Goal: Task Accomplishment & Management: Manage account settings

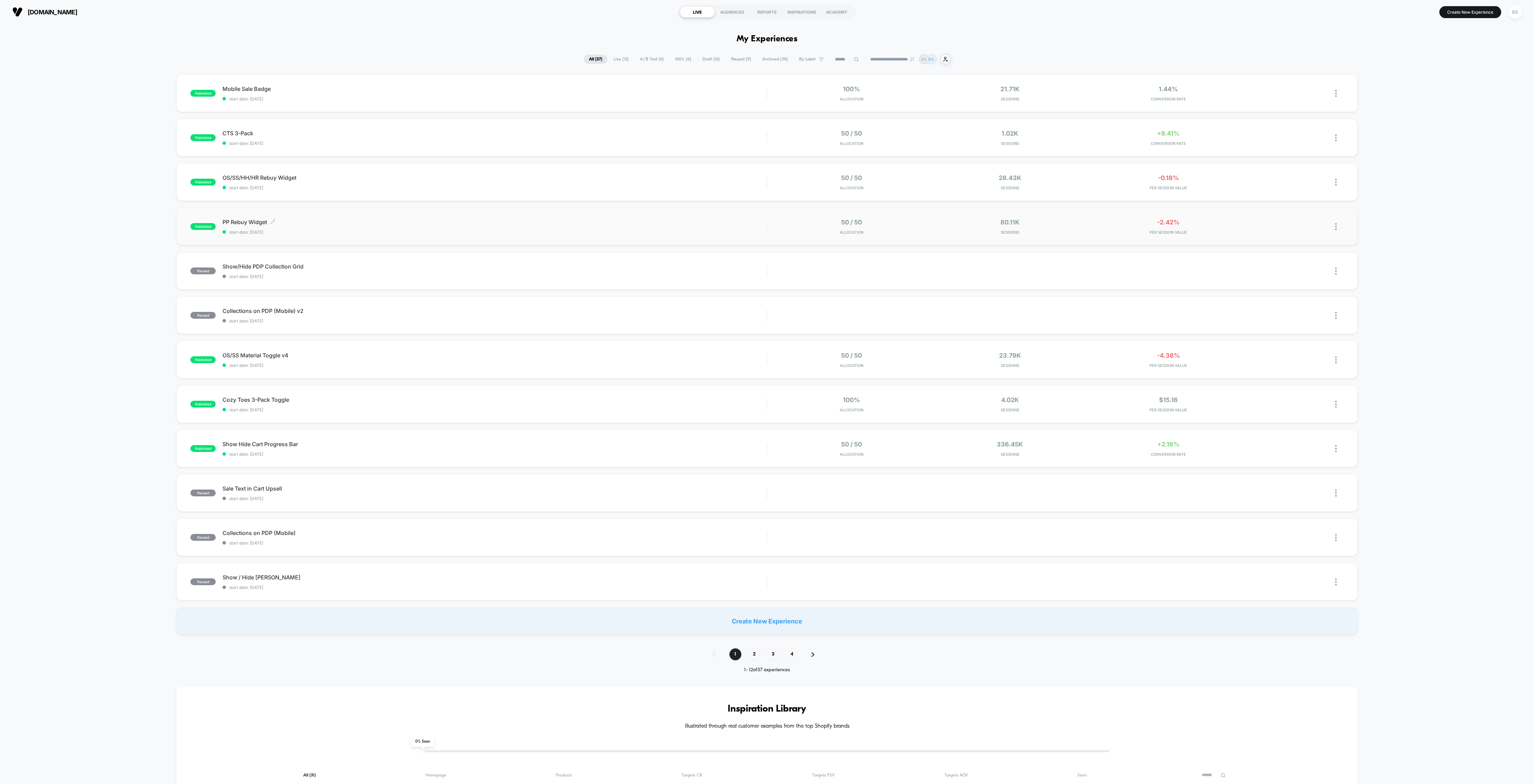
click at [742, 227] on div "PP Rebuy Widget Click to edit experience details Click to edit experience detai…" at bounding box center [495, 226] width 544 height 16
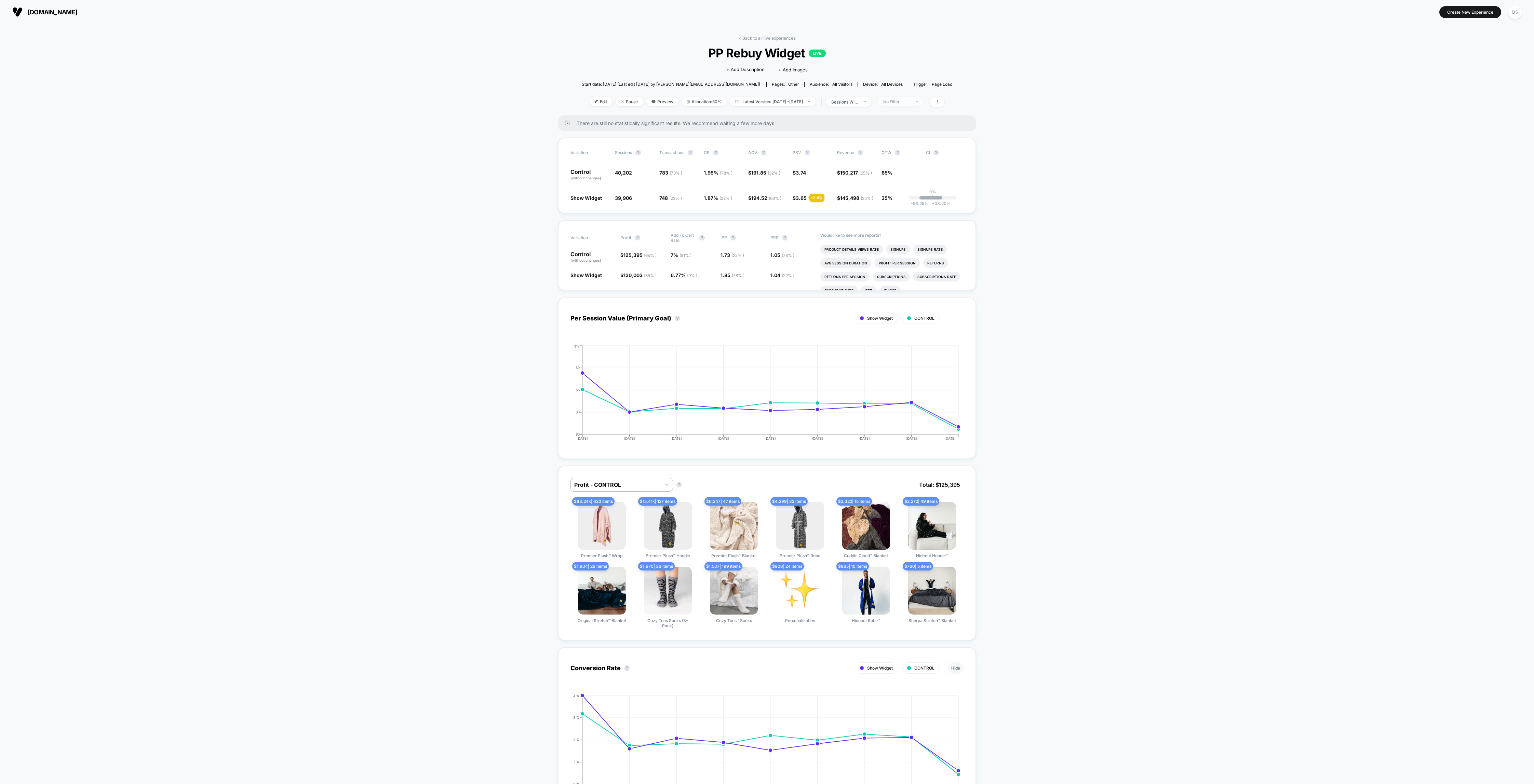
click at [909, 98] on span "No Filter" at bounding box center [901, 101] width 45 height 9
click at [912, 165] on span "New Visitors" at bounding box center [905, 168] width 28 height 6
click at [909, 197] on button "Save" at bounding box center [911, 201] width 63 height 11
click at [908, 99] on div "New Visitors" at bounding box center [897, 101] width 27 height 5
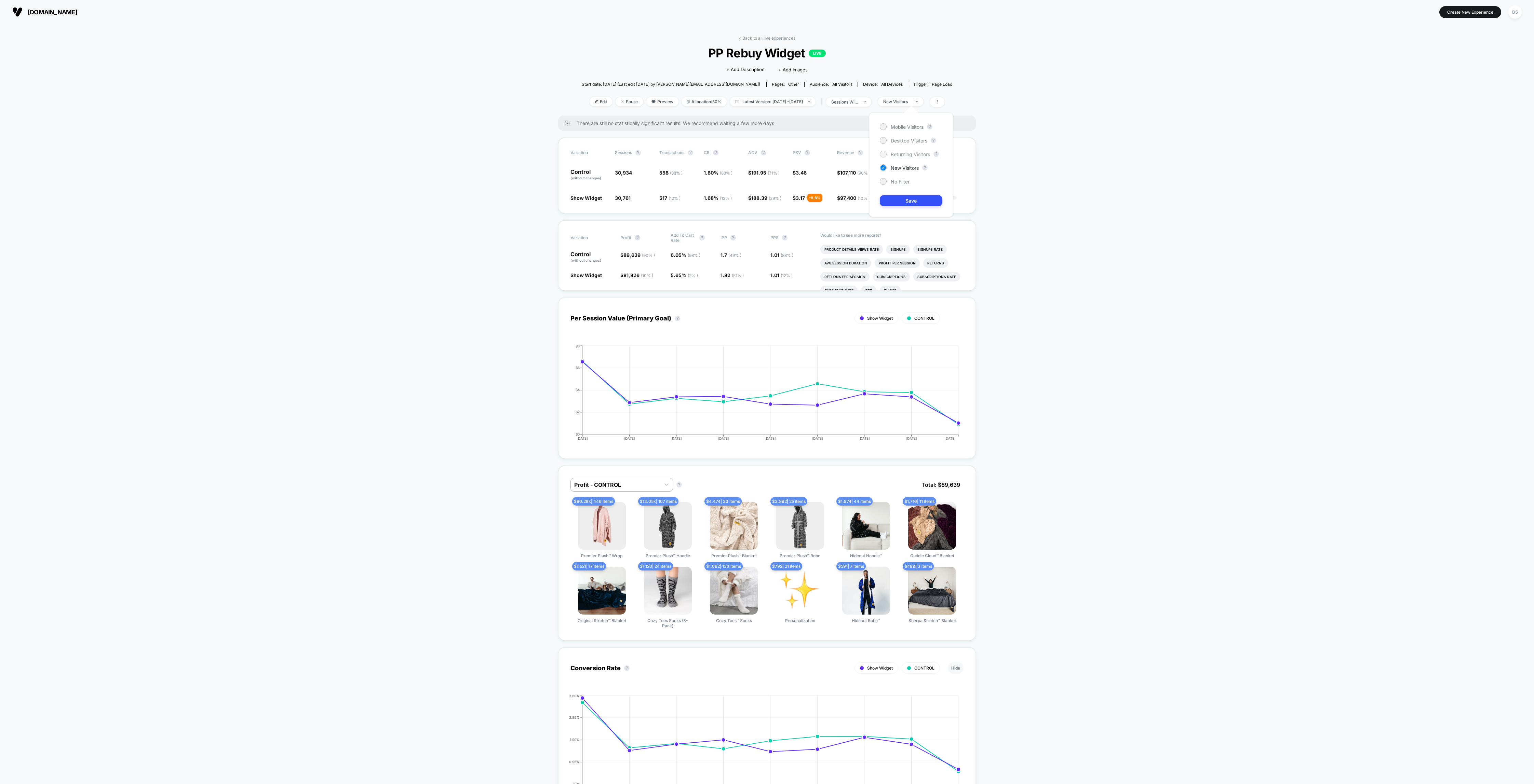
click at [909, 154] on span "Returning Visitors" at bounding box center [911, 154] width 39 height 6
click at [905, 210] on div "Mobile Visitors ? Desktop Visitors ? Returning Visitors ? New Visitors ? No Fil…" at bounding box center [911, 164] width 84 height 104
click at [906, 200] on button "Save" at bounding box center [911, 201] width 63 height 11
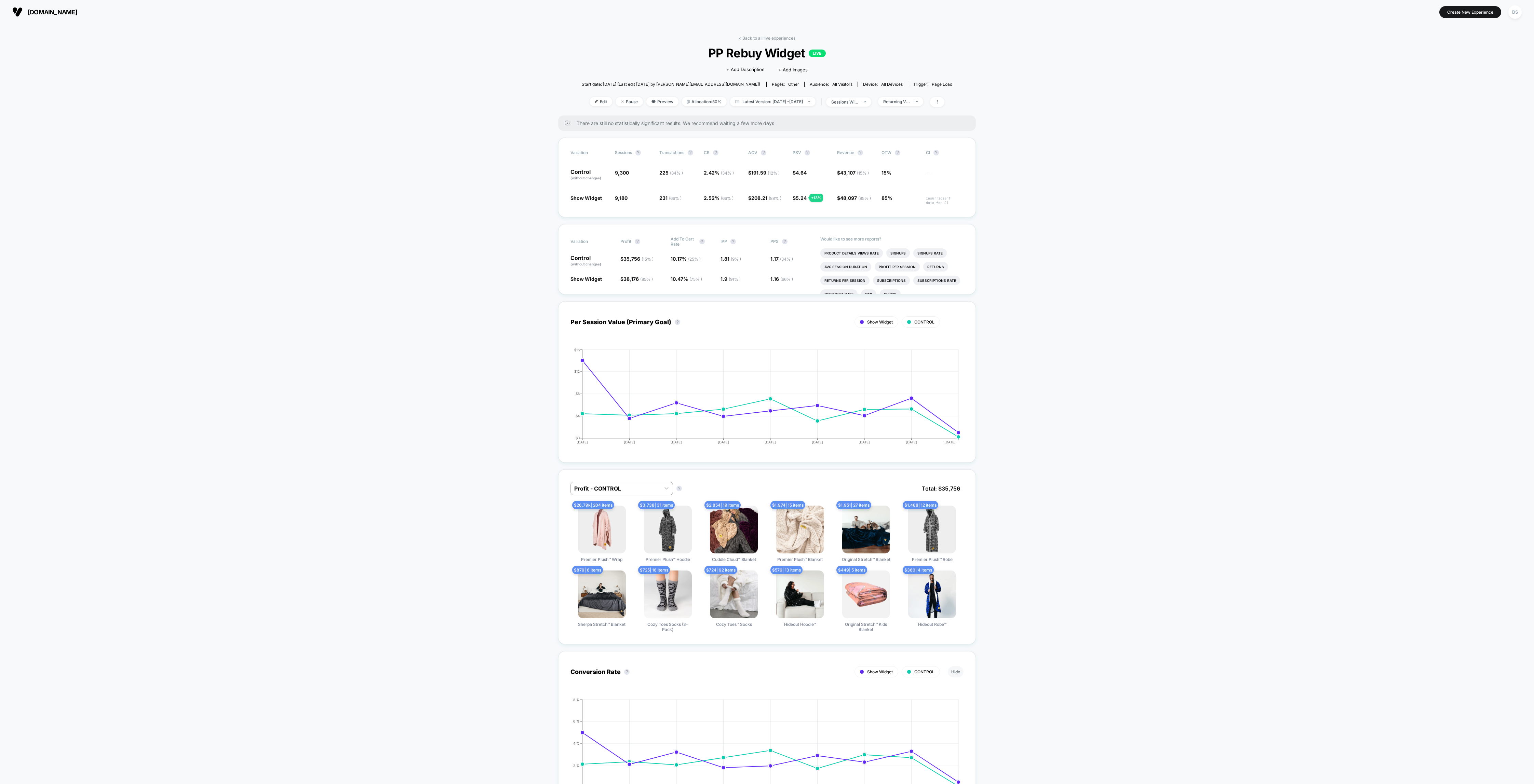
click at [765, 42] on div "< Back to all live experiences PP Rebuy Widget LIVE Click to edit experience de…" at bounding box center [767, 76] width 370 height 80
click at [766, 45] on div "< Back to all live experiences PP Rebuy Widget LIVE Click to edit experience de…" at bounding box center [767, 76] width 370 height 80
click at [759, 40] on div "< Back to all live experiences PP Rebuy Widget LIVE Click to edit experience de…" at bounding box center [767, 76] width 370 height 80
click at [756, 37] on link "< Back to all live experiences" at bounding box center [766, 38] width 57 height 5
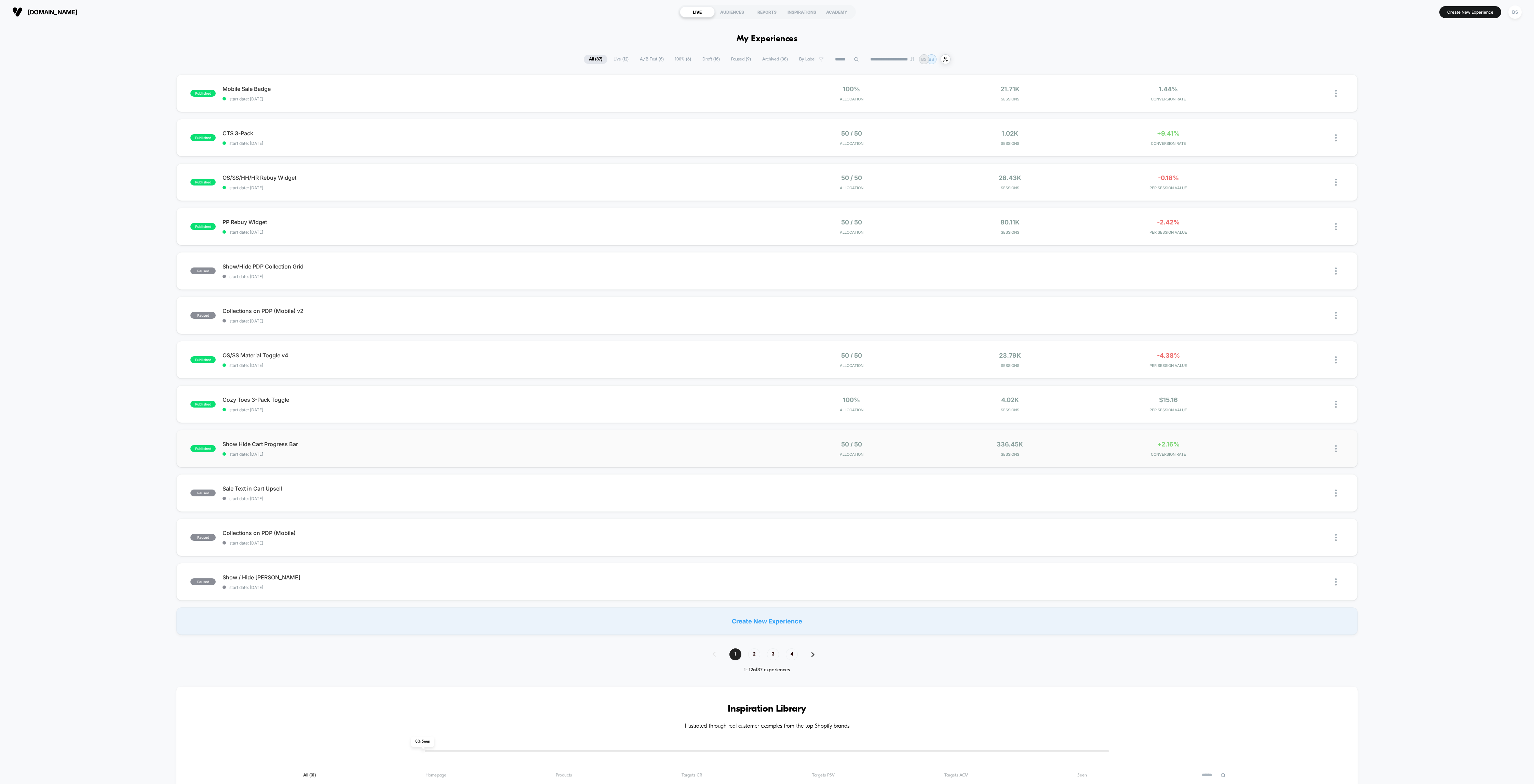
drag, startPoint x: 512, startPoint y: 446, endPoint x: 514, endPoint y: 462, distance: 16.1
click at [514, 462] on div "published Show Hide Cart Progress Bar start date: [DATE] 50 / 50 Allocation 336…" at bounding box center [767, 448] width 1181 height 38
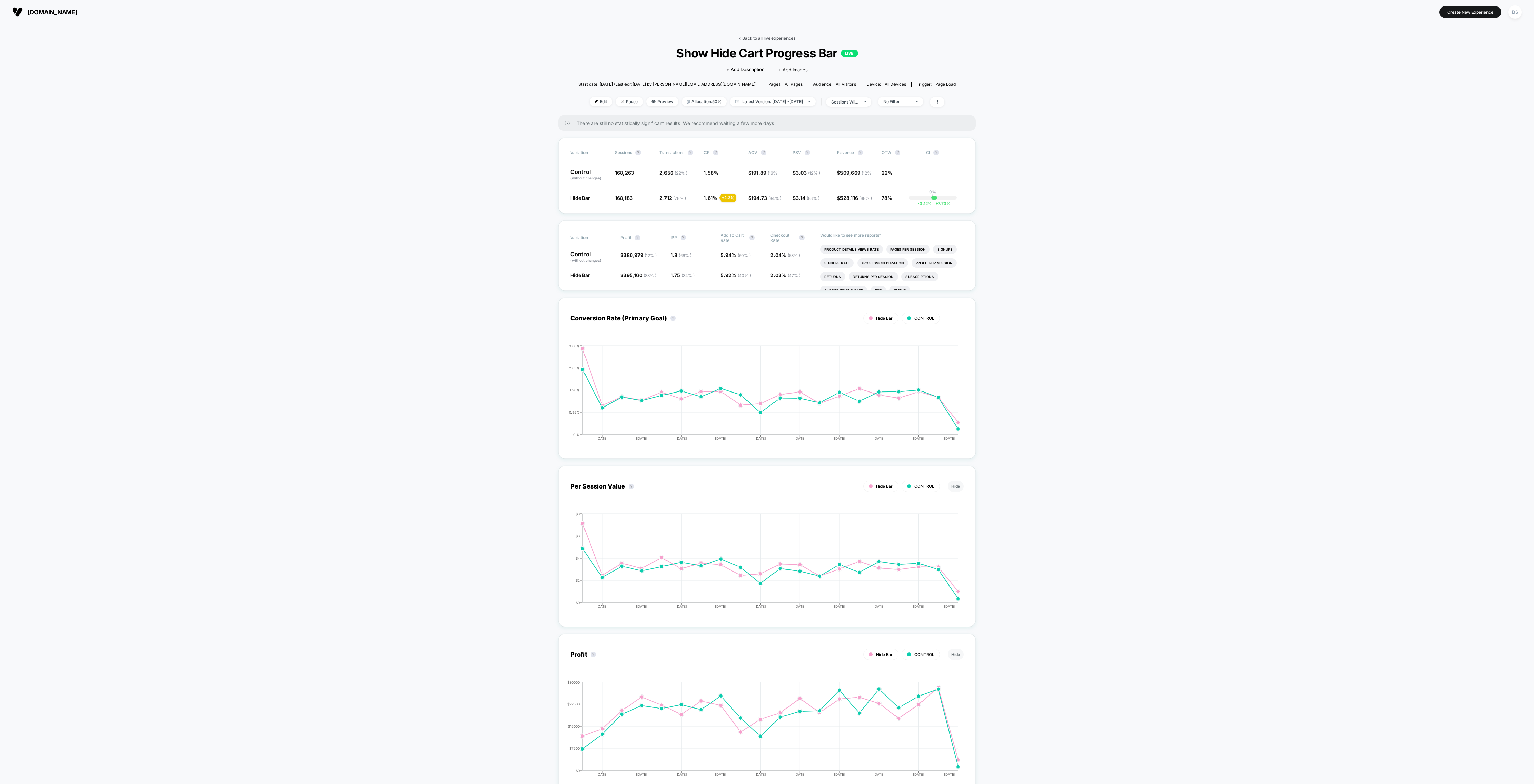
click at [743, 39] on link "< Back to all live experiences" at bounding box center [766, 38] width 57 height 5
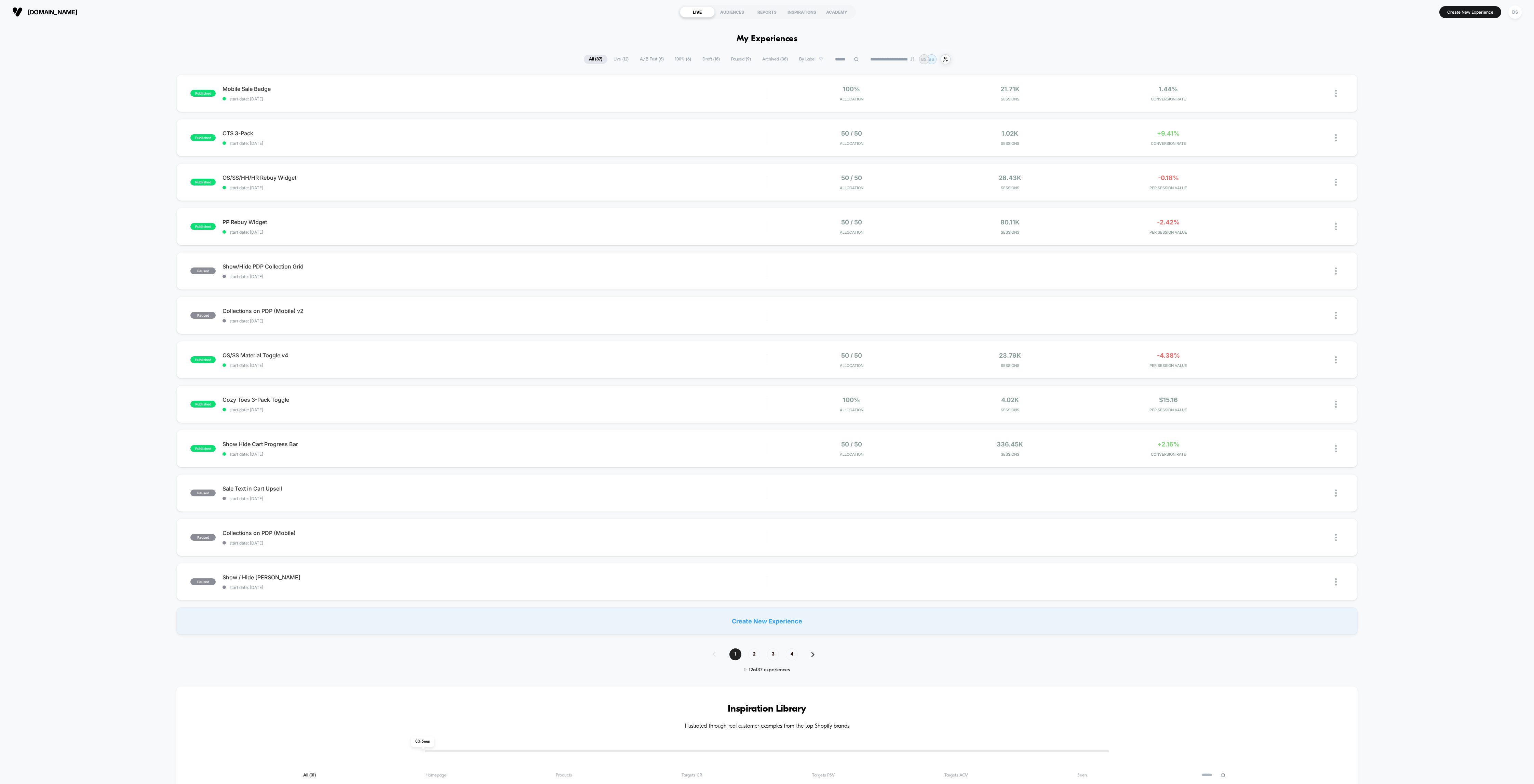
click at [645, 61] on span "A/B Test ( 6 )" at bounding box center [651, 59] width 34 height 9
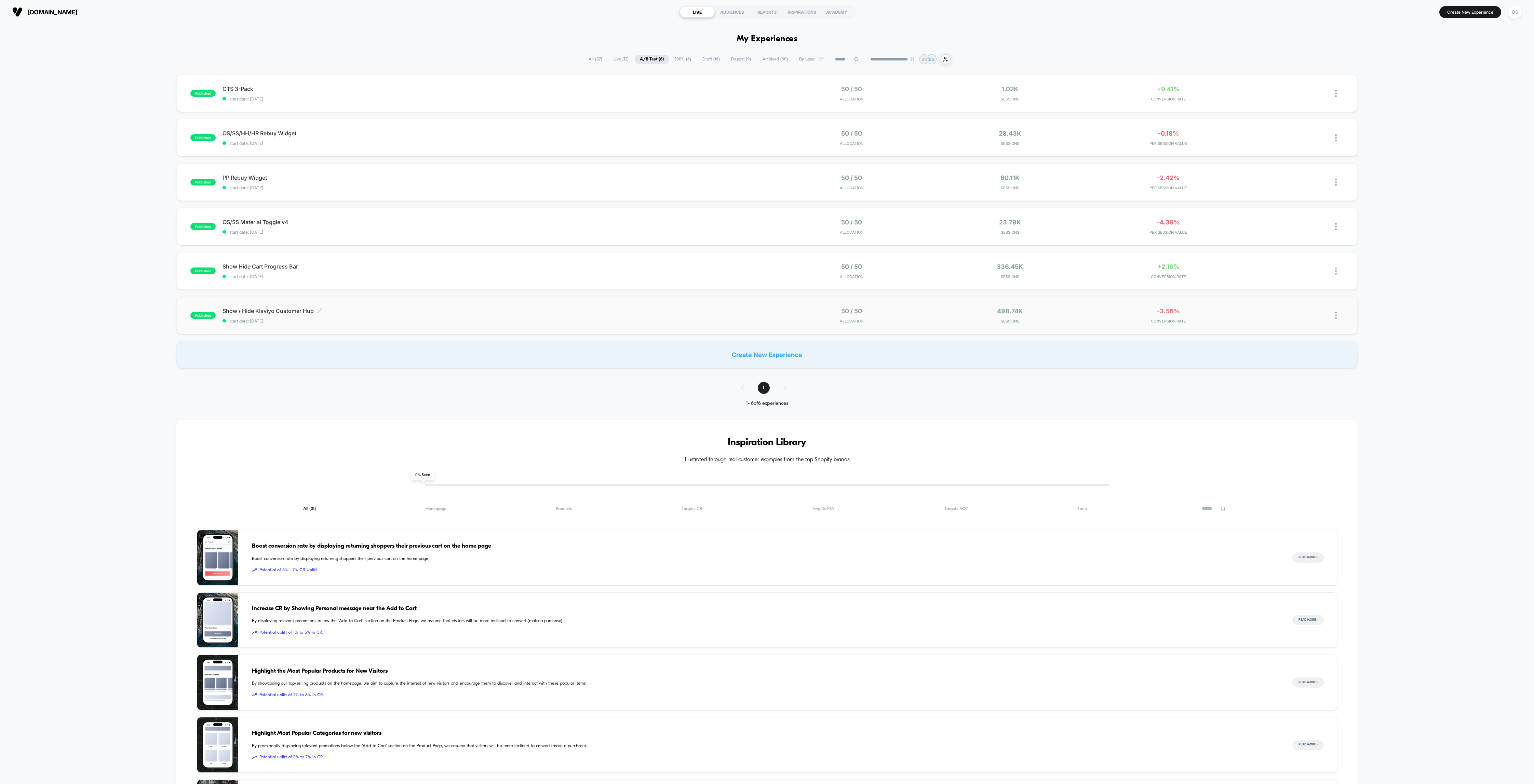
click at [687, 314] on div "Show / Hide Klaviyo Customer Hub Click to edit experience details Click to edit…" at bounding box center [495, 316] width 544 height 16
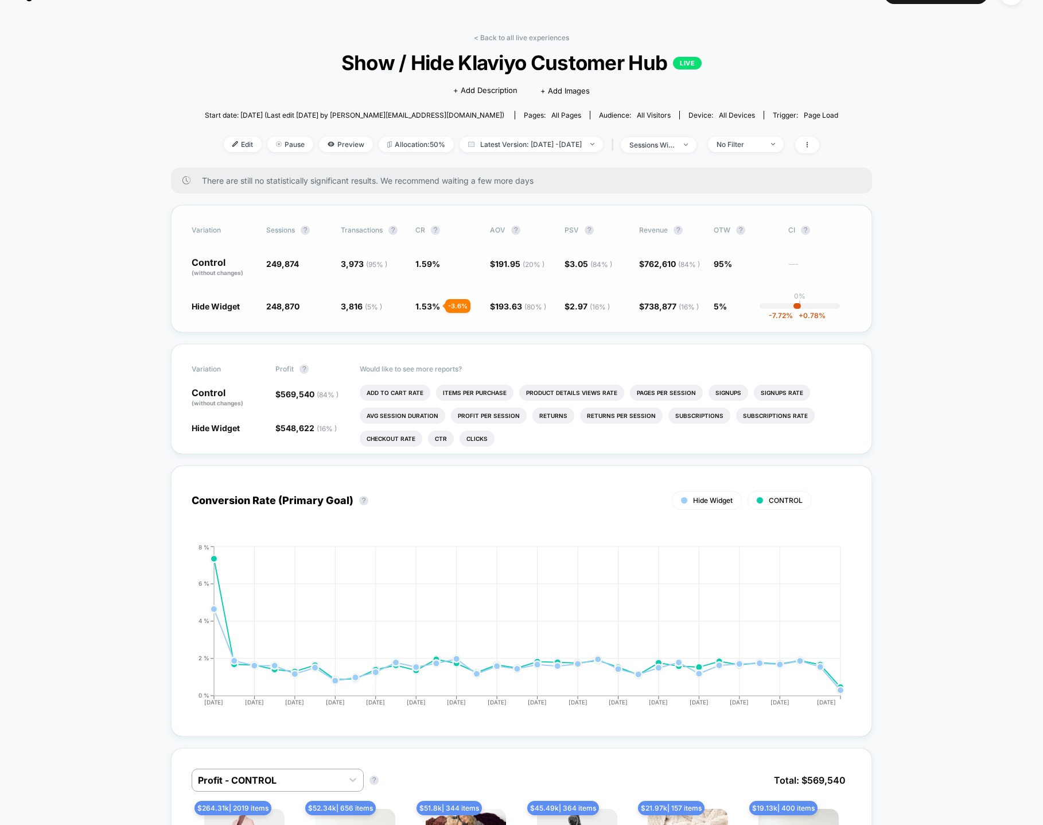
scroll to position [28, 0]
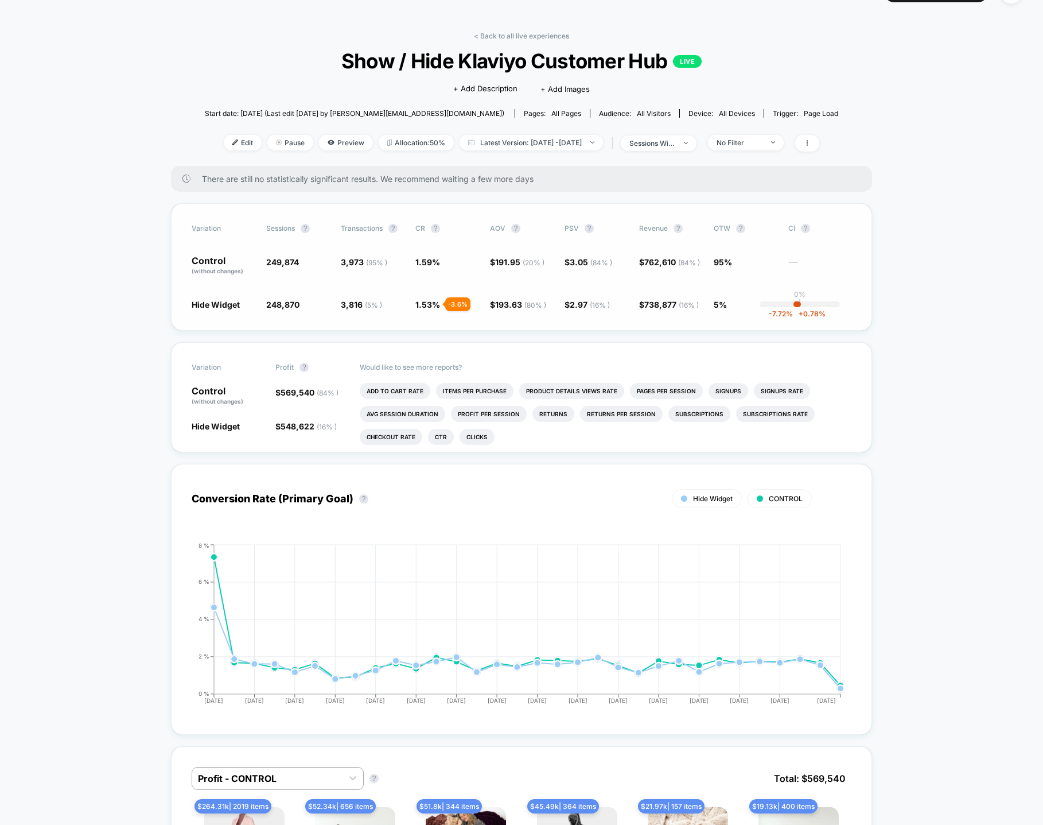
click at [667, 259] on span "762,610 ( 84 % )" at bounding box center [673, 262] width 56 height 10
click at [662, 268] on span "$ 762,610 ( 84 % )" at bounding box center [670, 266] width 63 height 20
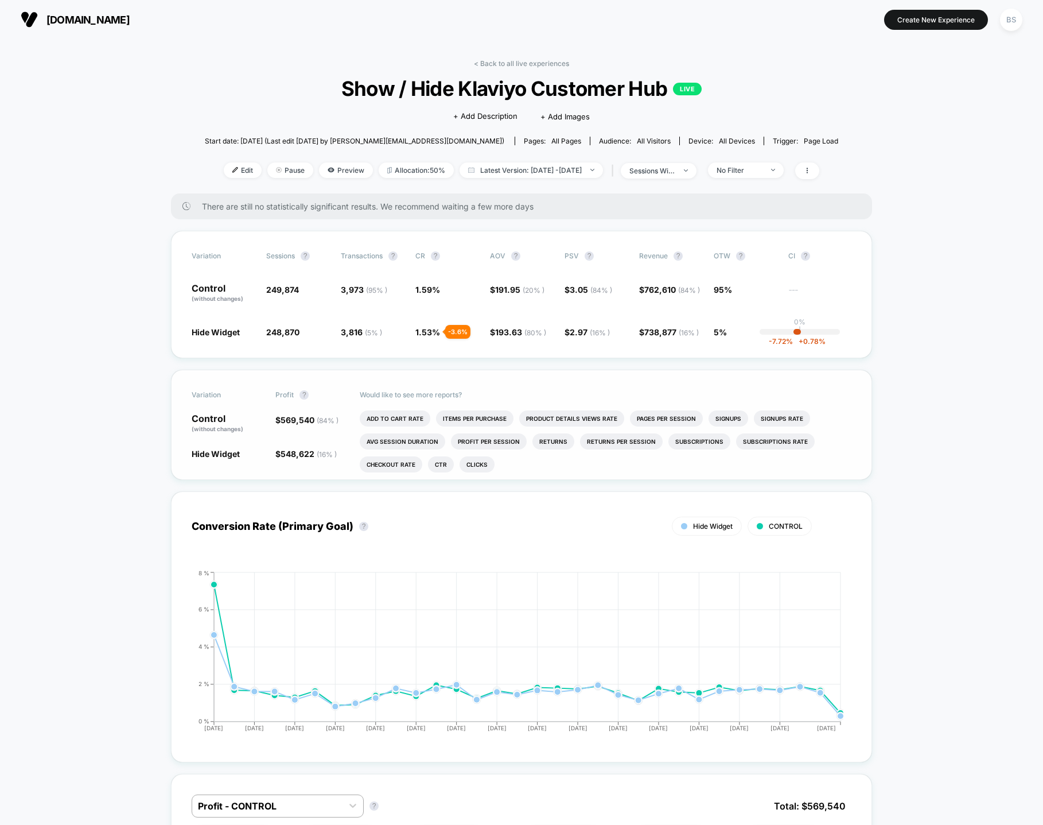
scroll to position [0, 0]
drag, startPoint x: 269, startPoint y: 165, endPoint x: 262, endPoint y: 102, distance: 63.5
click at [262, 103] on div "< Back to all live experiences Show / Hide Klaviyo Customer Hub LIVE Click to e…" at bounding box center [522, 127] width 634 height 134
click at [761, 172] on div "No Filter" at bounding box center [740, 170] width 46 height 9
click at [716, 292] on div "Mobile Visitors ? Desktop Visitors ? Returning Visitors ? New Visitors ? No Fil…" at bounding box center [761, 276] width 141 height 175
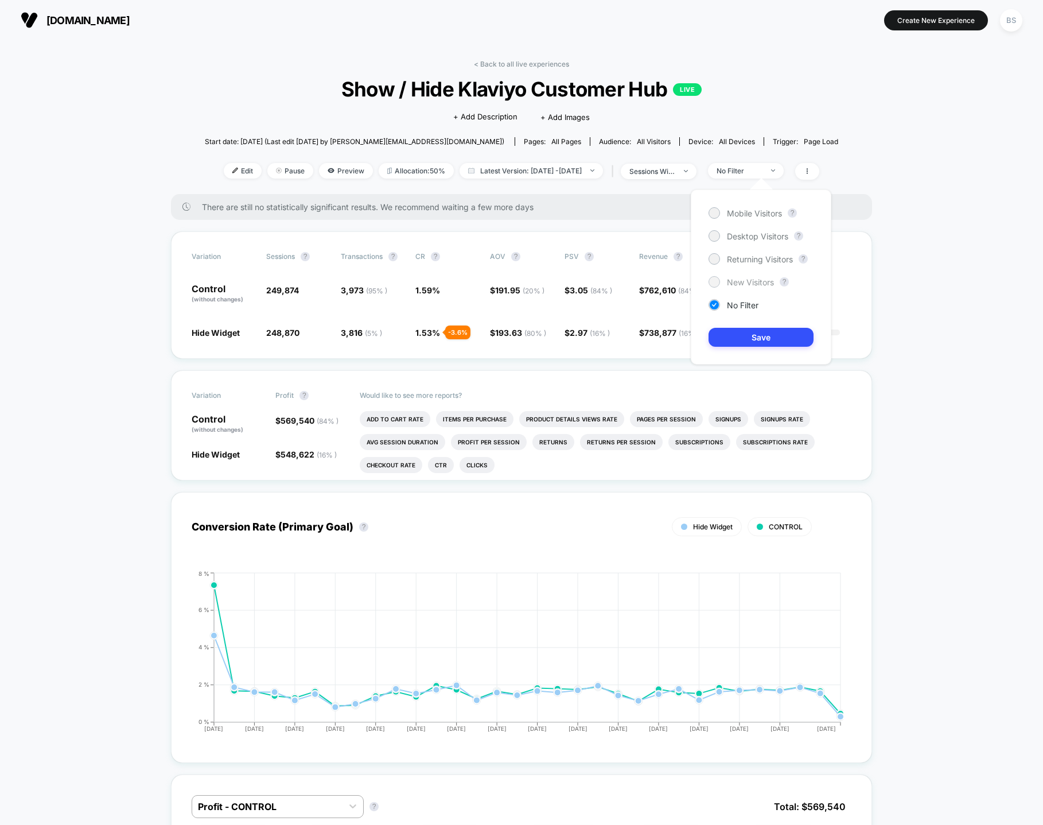
click at [720, 284] on div "New Visitors" at bounding box center [741, 281] width 65 height 11
click at [728, 348] on div "Mobile Visitors ? Desktop Visitors ? Returning Visitors ? New Visitors ? No Fil…" at bounding box center [761, 276] width 141 height 175
click at [730, 334] on button "Save" at bounding box center [761, 337] width 105 height 19
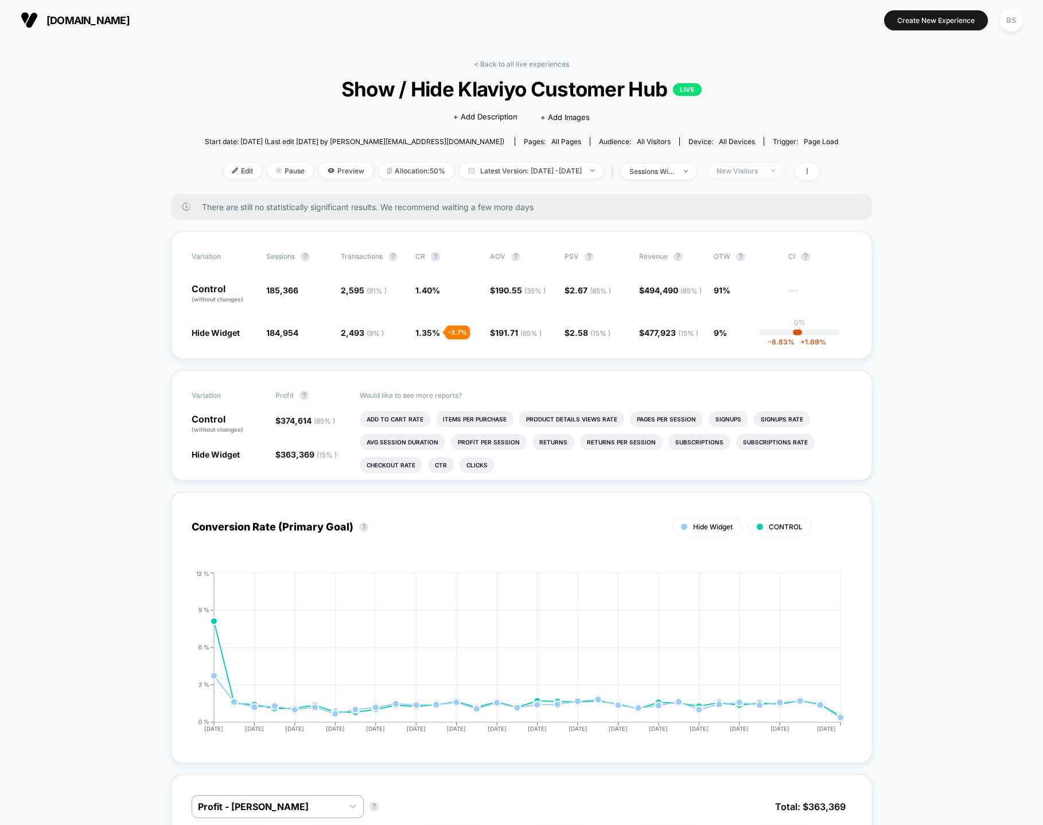
click at [763, 172] on div "New Visitors" at bounding box center [740, 170] width 46 height 9
click at [743, 253] on div "Returning Visitors" at bounding box center [751, 258] width 84 height 11
click at [743, 336] on button "Save" at bounding box center [761, 337] width 105 height 19
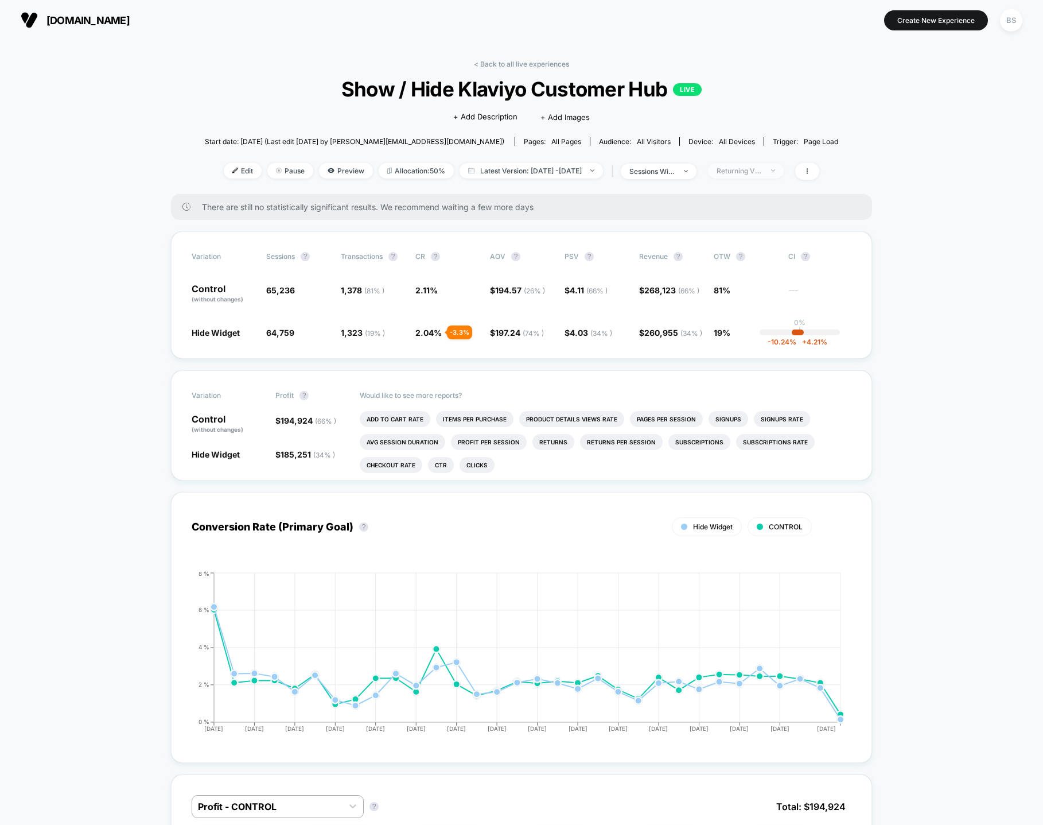
click at [763, 168] on div "Returning Visitors" at bounding box center [740, 170] width 46 height 9
click at [745, 241] on div "Desktop Visitors" at bounding box center [749, 235] width 80 height 11
click at [741, 346] on button "Save" at bounding box center [761, 337] width 105 height 19
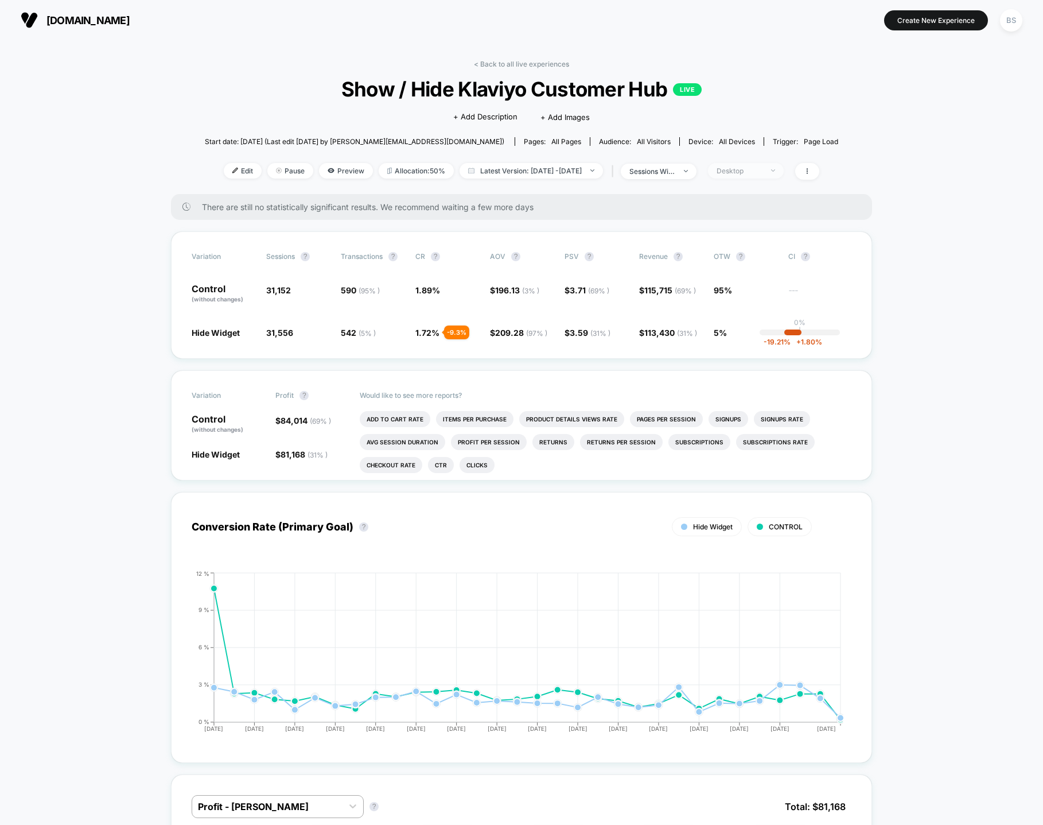
click at [762, 177] on span "Desktop" at bounding box center [746, 170] width 76 height 15
click at [758, 205] on div "Mobile Visitors ? Desktop Visitors ? Returning Visitors ? New Visitors ? No Fil…" at bounding box center [761, 276] width 141 height 175
click at [758, 211] on span "Mobile Visitors" at bounding box center [754, 213] width 55 height 10
click at [753, 330] on button "Save" at bounding box center [761, 337] width 105 height 19
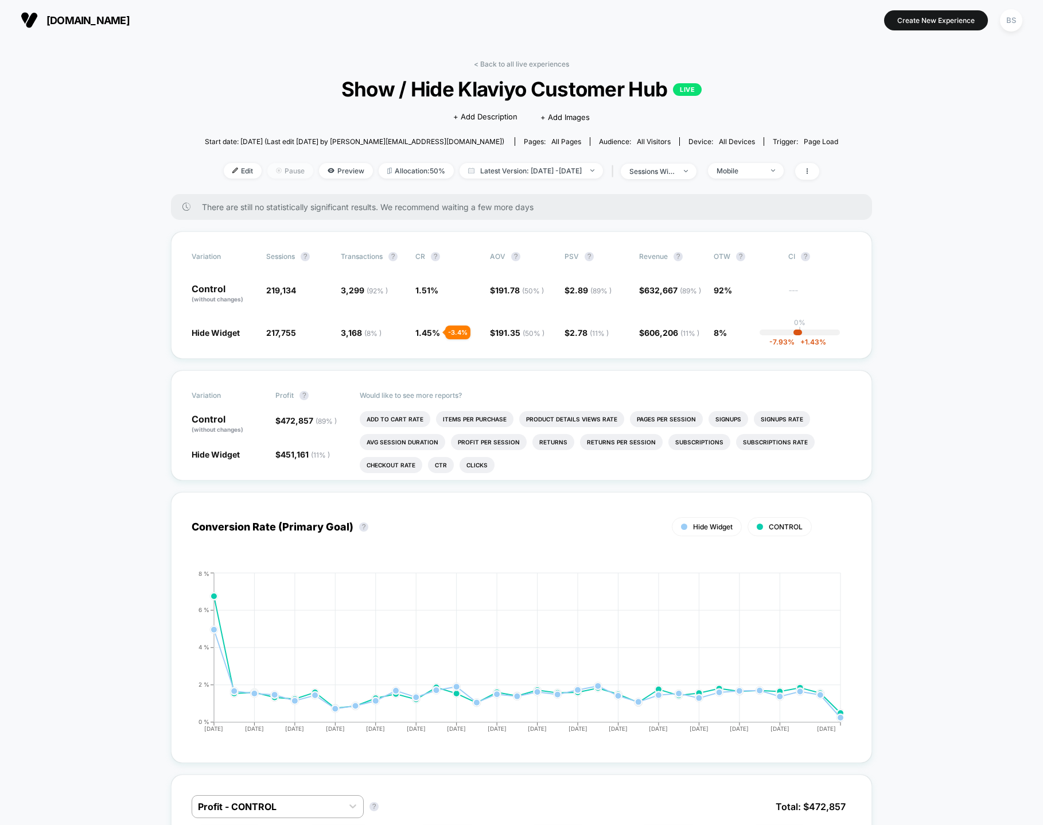
click at [282, 170] on div at bounding box center [283, 170] width 3 height 1
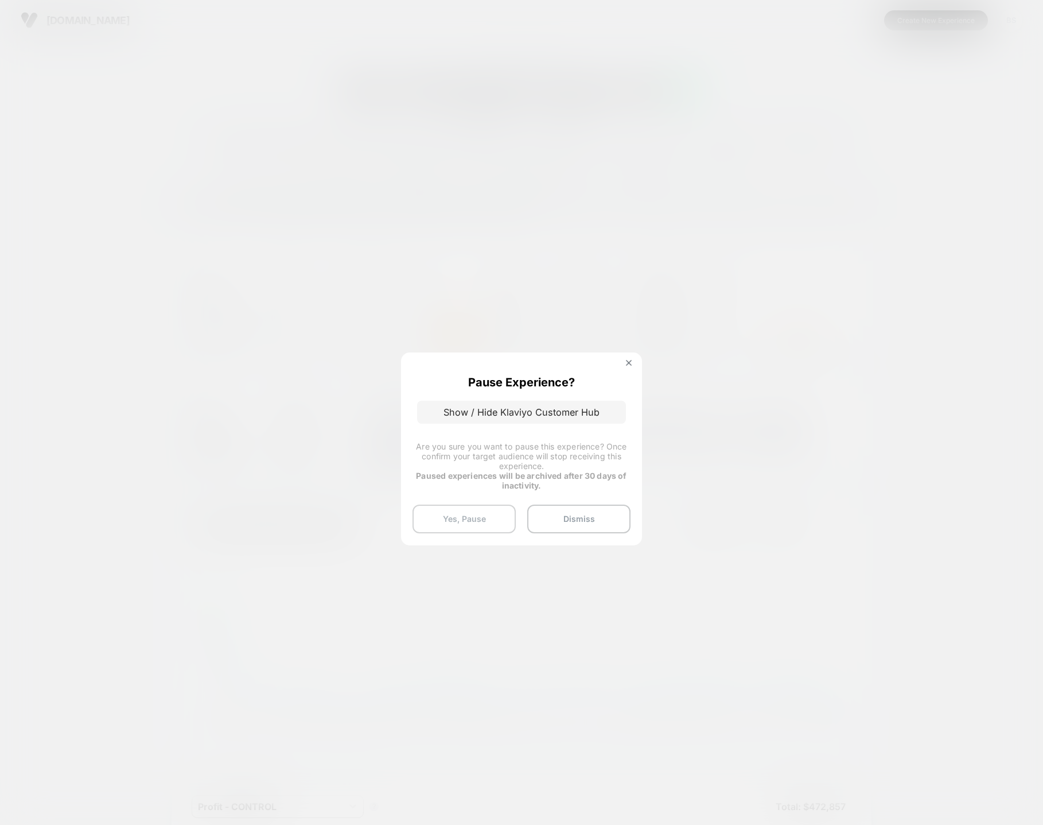
click at [456, 518] on button "Yes, Pause" at bounding box center [464, 519] width 103 height 29
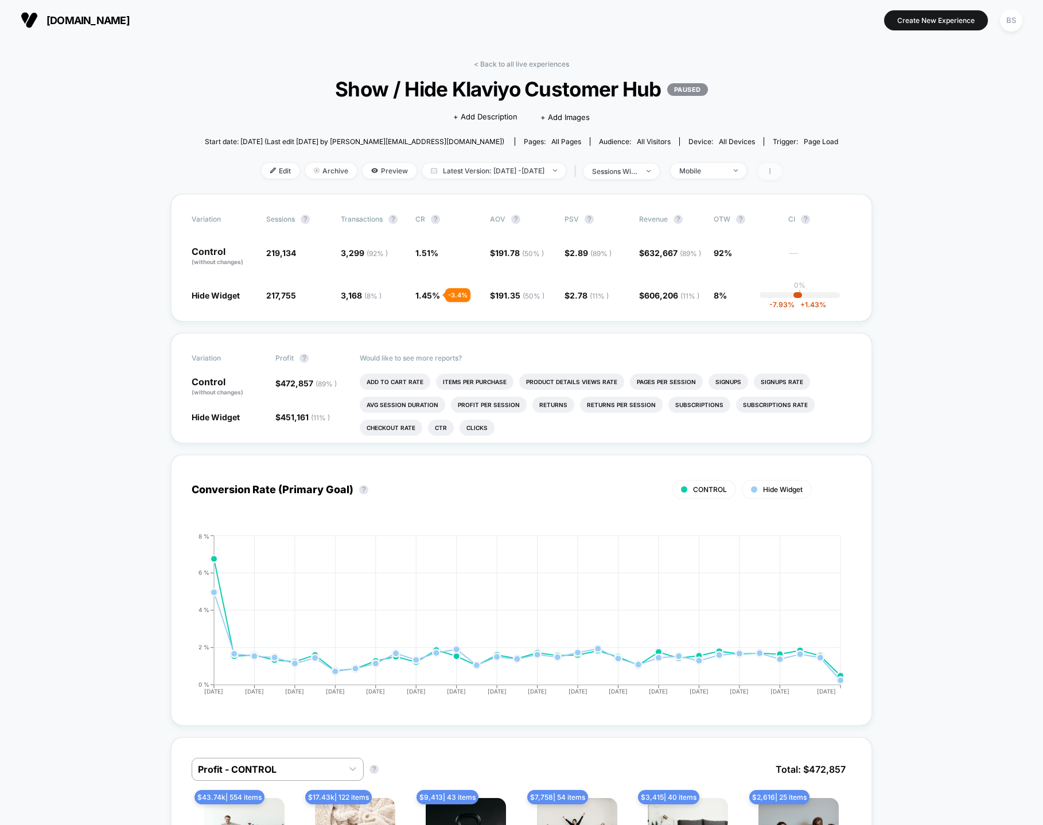
click at [774, 168] on icon at bounding box center [770, 171] width 7 height 7
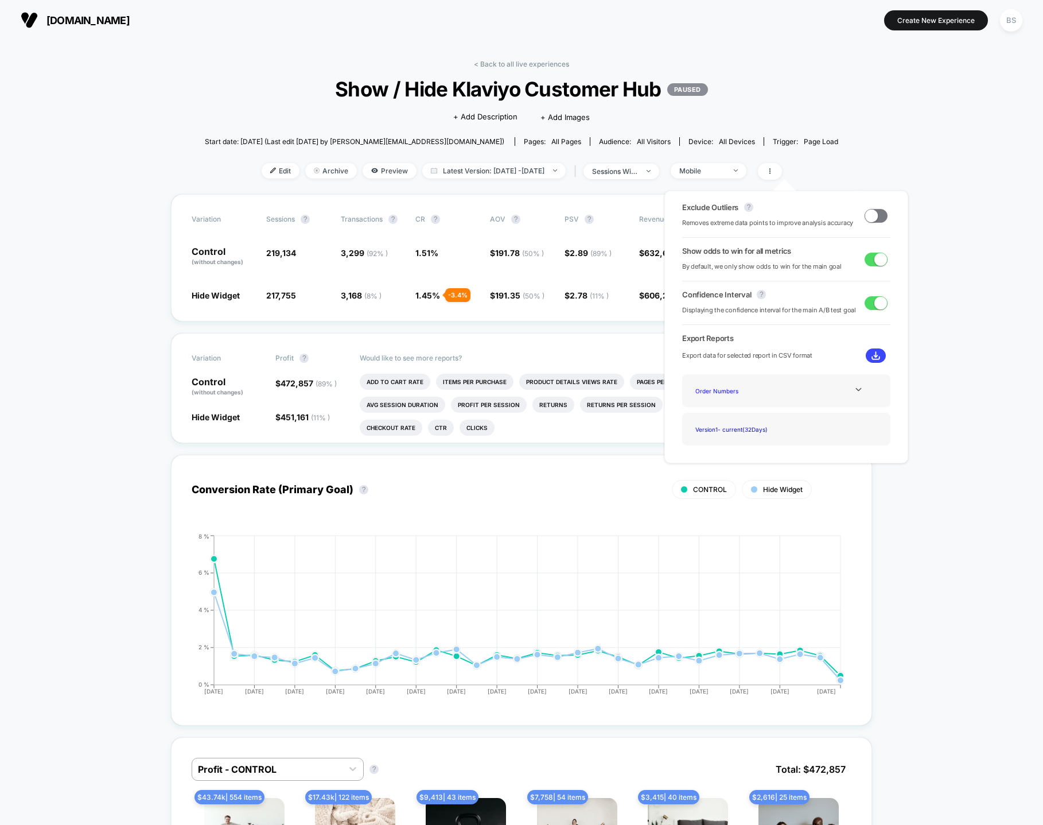
click at [761, 119] on div "< Back to all live experiences Show / Hide Klaviyo Customer Hub PAUSED Click to…" at bounding box center [522, 127] width 634 height 134
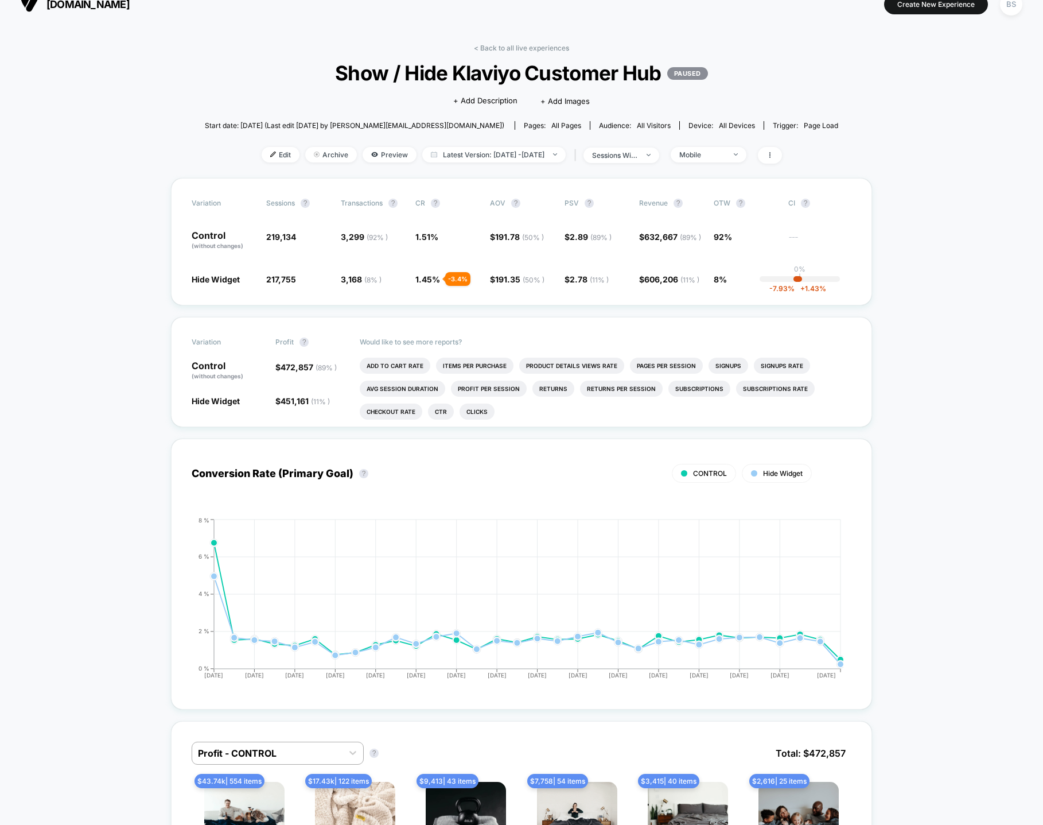
scroll to position [6, 0]
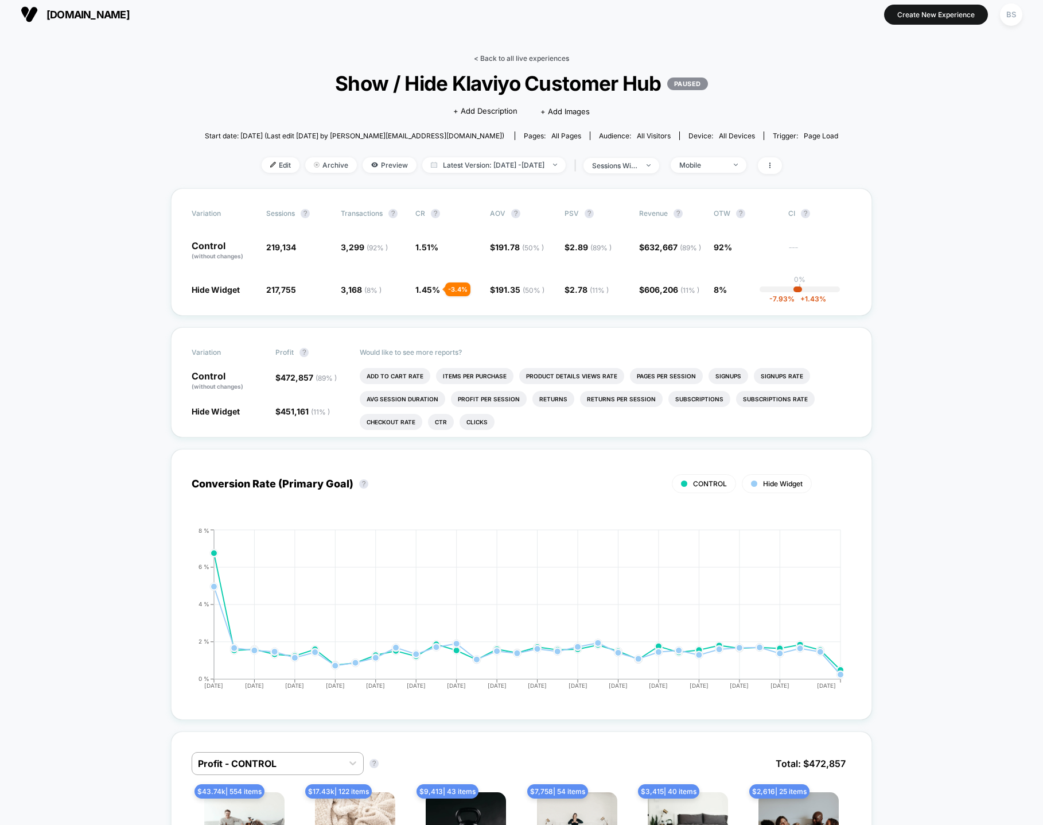
click at [491, 55] on link "< Back to all live experiences" at bounding box center [521, 58] width 95 height 9
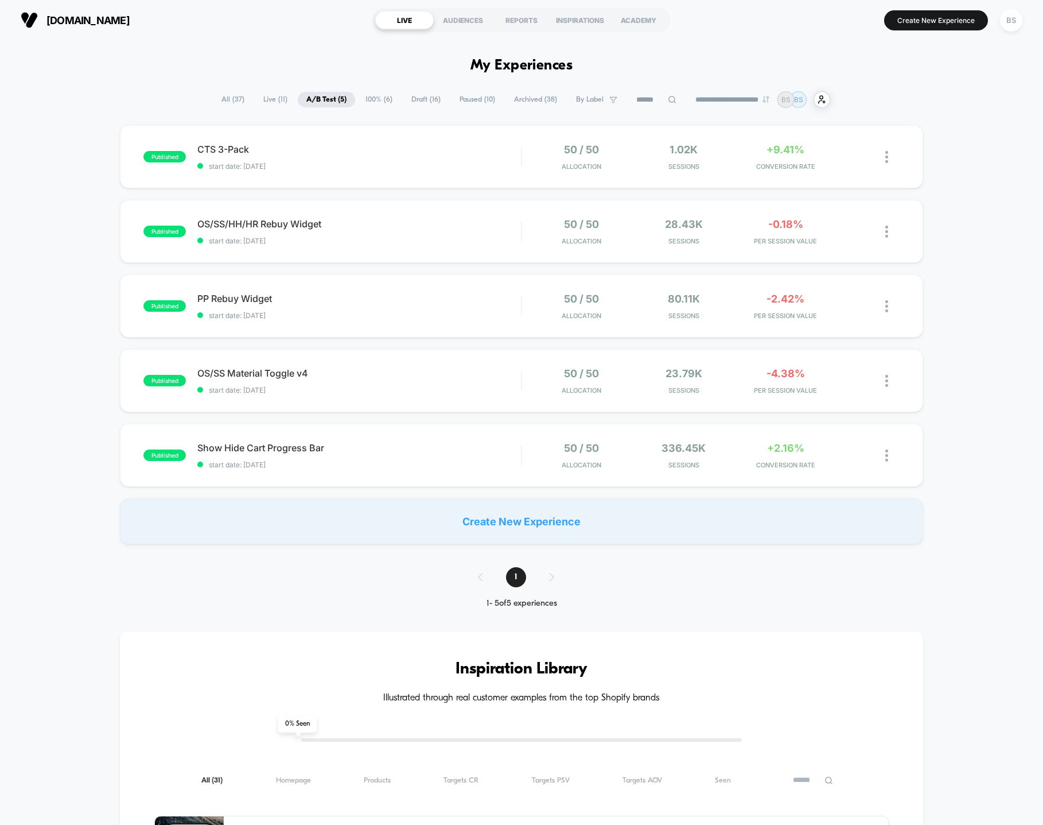
click at [455, 98] on span "Paused ( 10 )" at bounding box center [477, 99] width 53 height 15
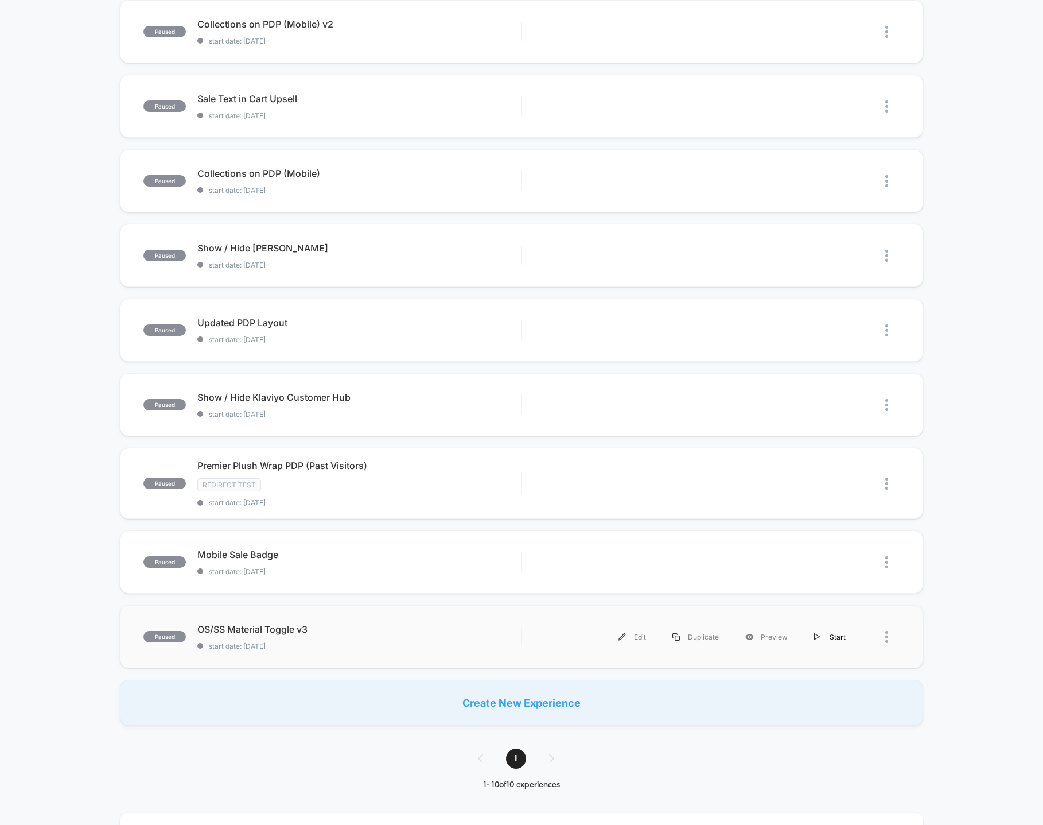
scroll to position [196, 0]
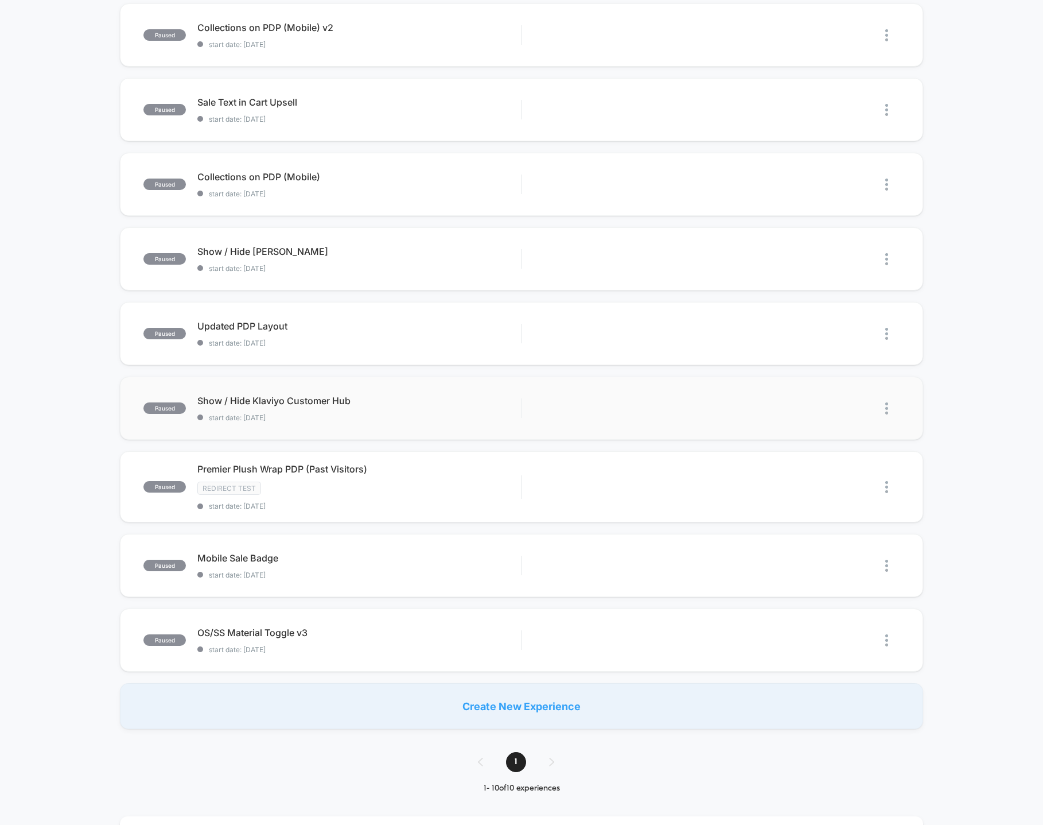
click at [887, 405] on img at bounding box center [887, 408] width 3 height 12
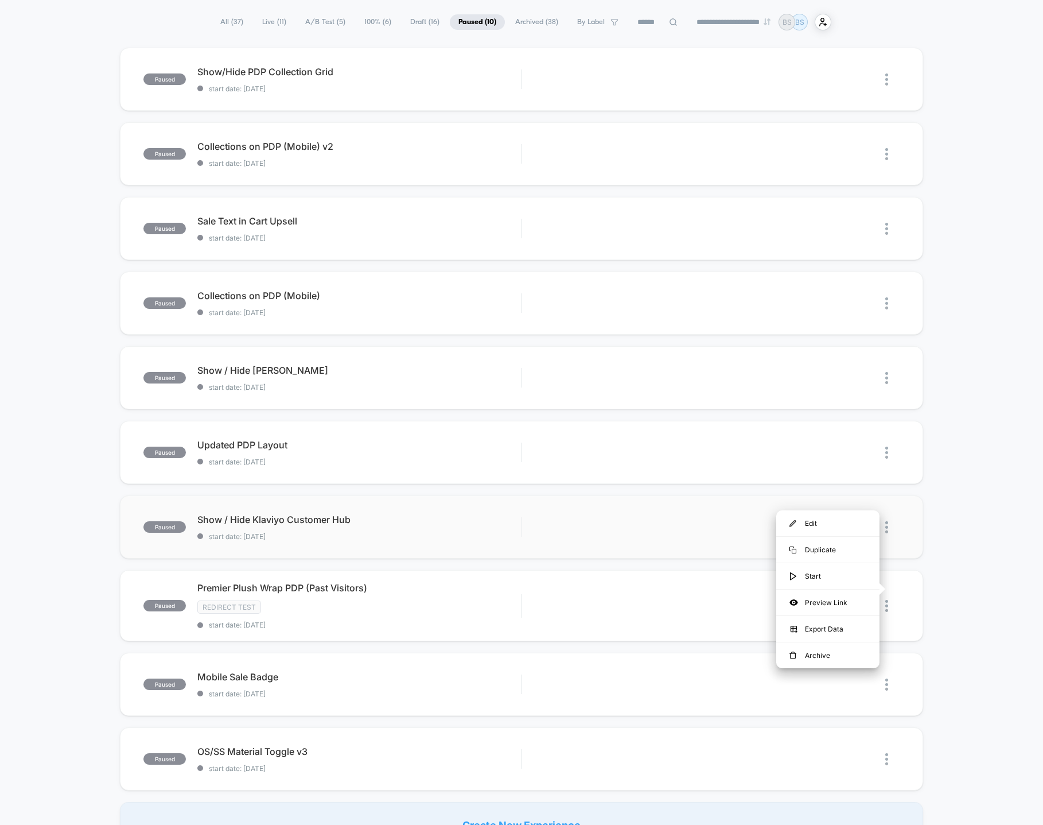
scroll to position [86, 0]
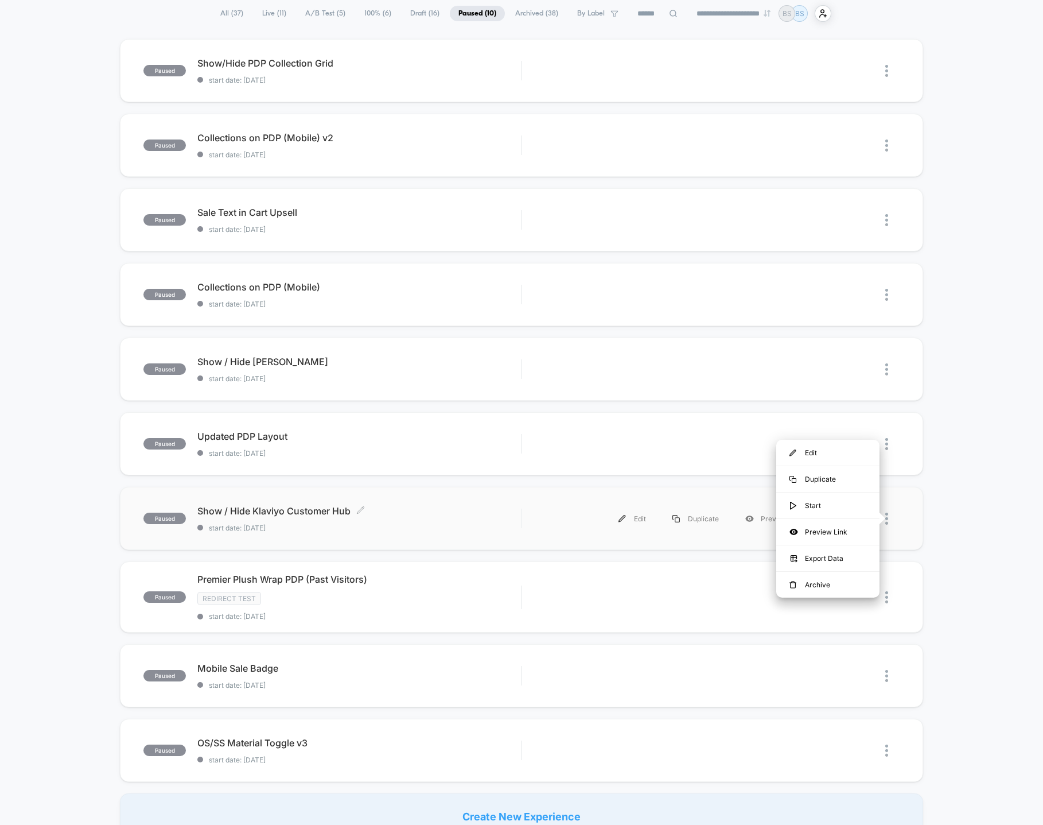
click at [420, 527] on span "start date: [DATE]" at bounding box center [359, 527] width 324 height 9
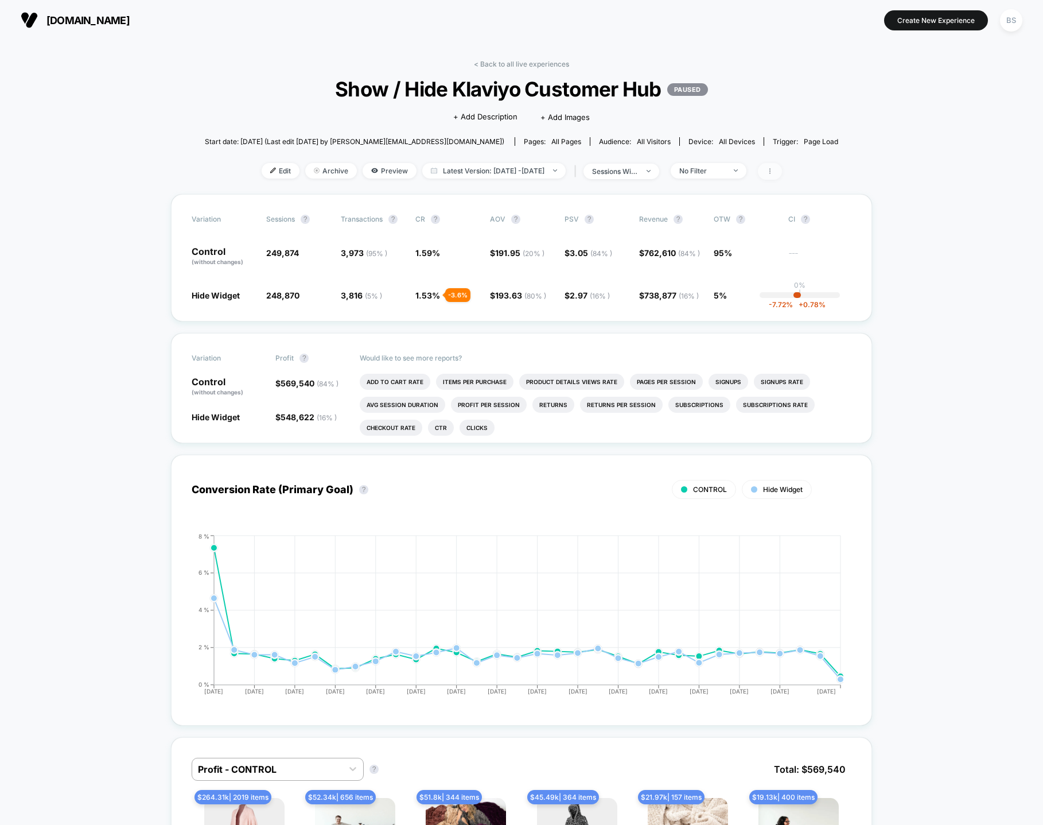
click at [774, 173] on icon at bounding box center [770, 171] width 7 height 7
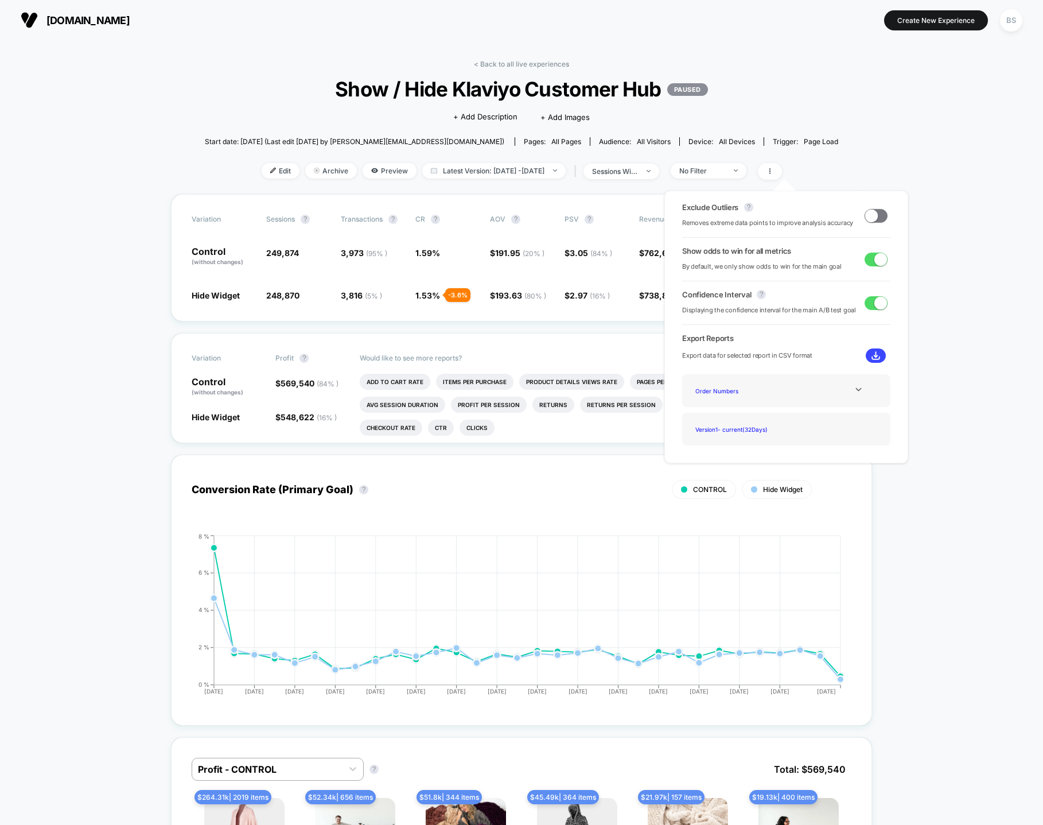
click at [793, 150] on div "Start date: [DATE] (Last edit [DATE] by [PERSON_NAME][EMAIL_ADDRESS][DOMAIN_NAM…" at bounding box center [522, 141] width 634 height 20
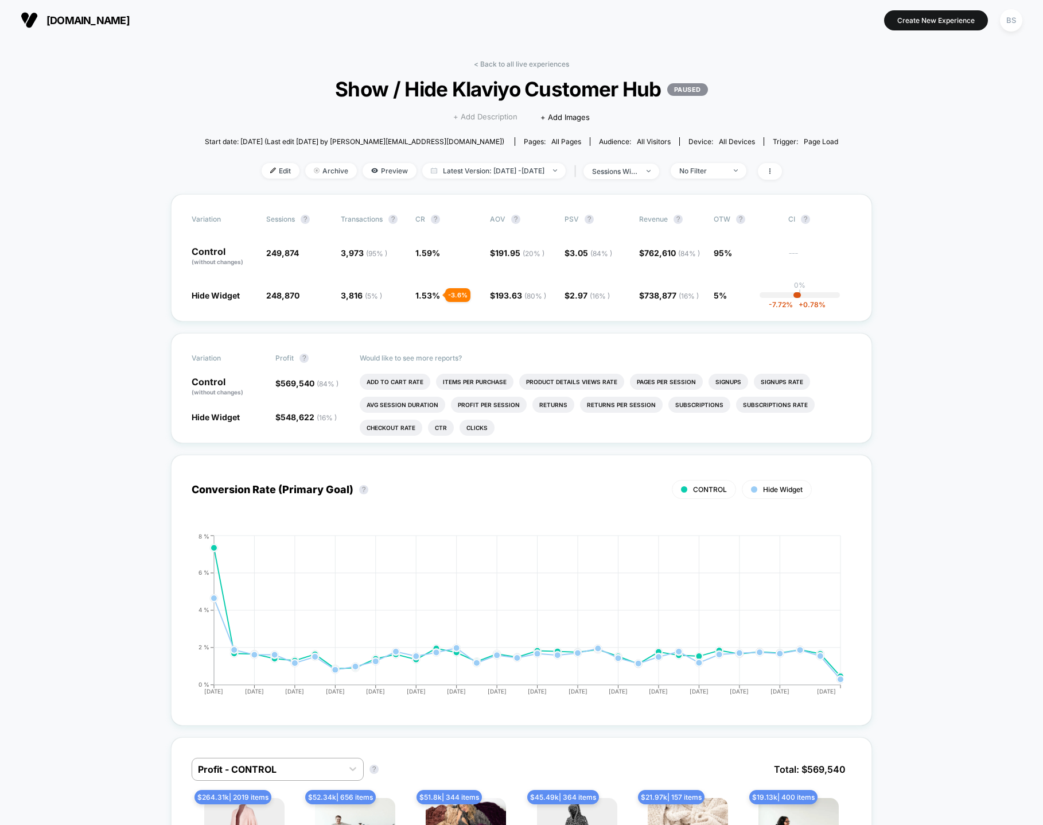
click at [490, 115] on span "+ Add Description" at bounding box center [485, 116] width 64 height 11
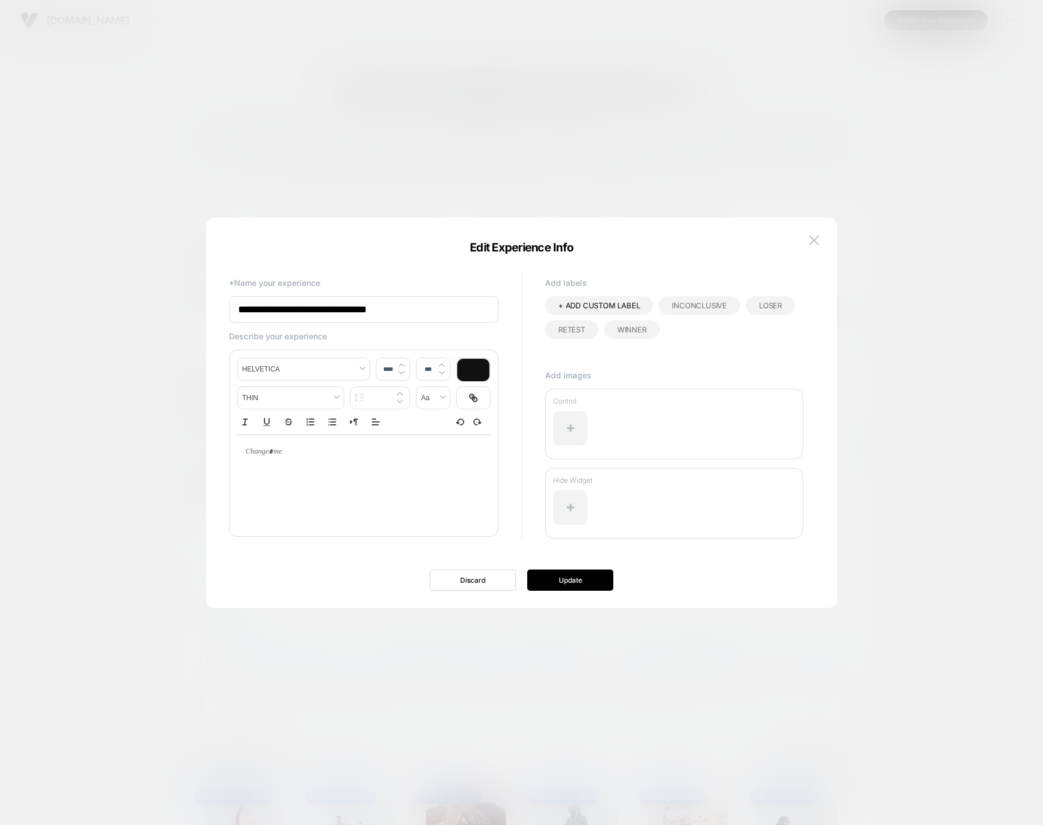
click at [628, 329] on span "WINNER" at bounding box center [632, 329] width 29 height 9
type input "****"
click at [464, 465] on div at bounding box center [364, 451] width 254 height 33
click at [385, 453] on p at bounding box center [360, 452] width 222 height 10
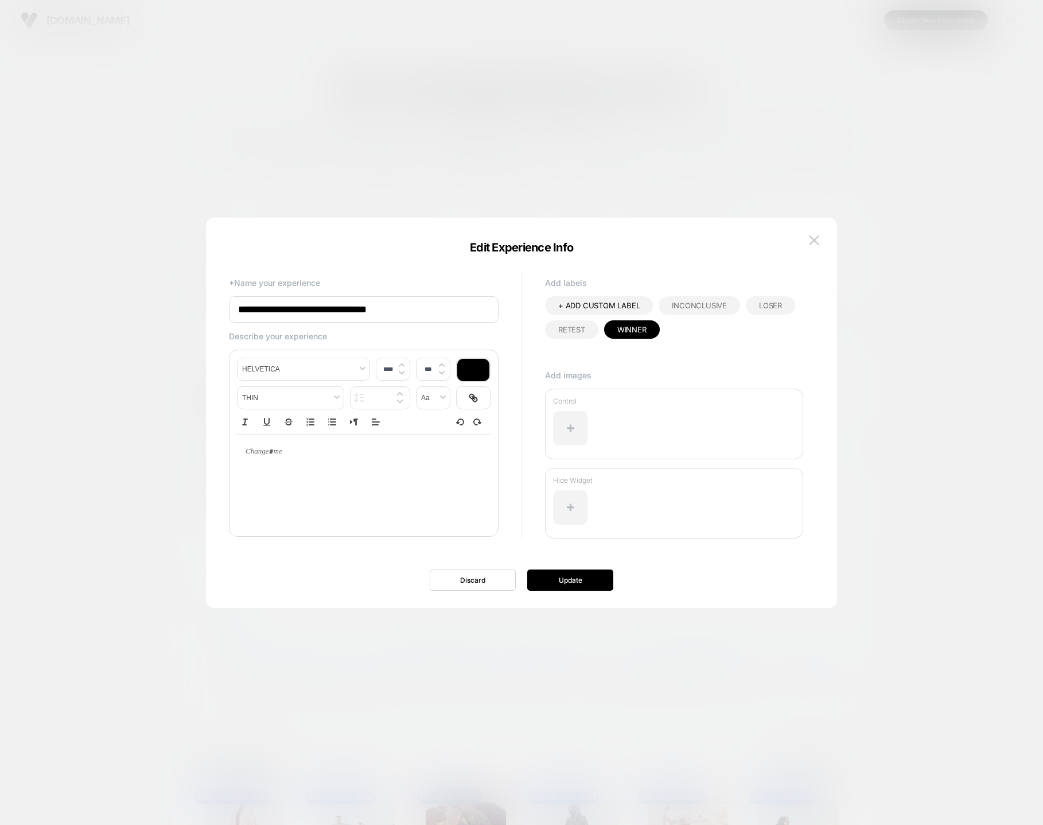
click at [385, 453] on p at bounding box center [360, 452] width 222 height 10
click at [583, 581] on button "Update" at bounding box center [570, 579] width 86 height 21
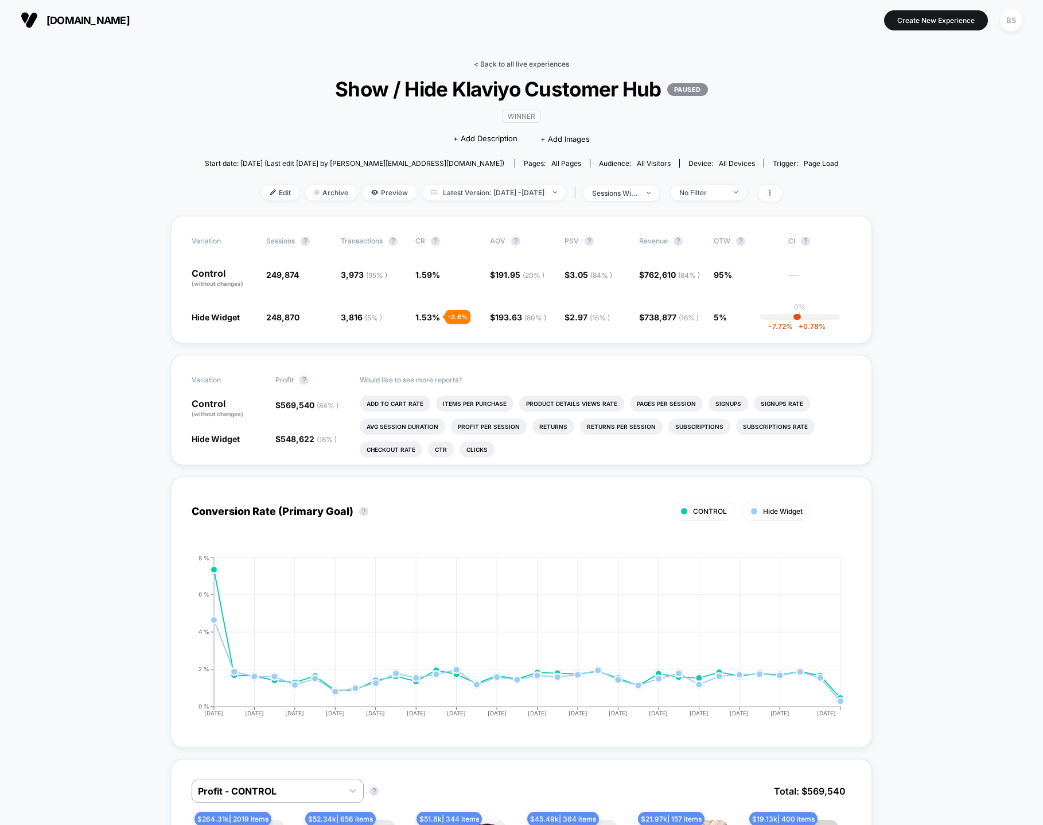
click at [492, 63] on link "< Back to all live experiences" at bounding box center [521, 64] width 95 height 9
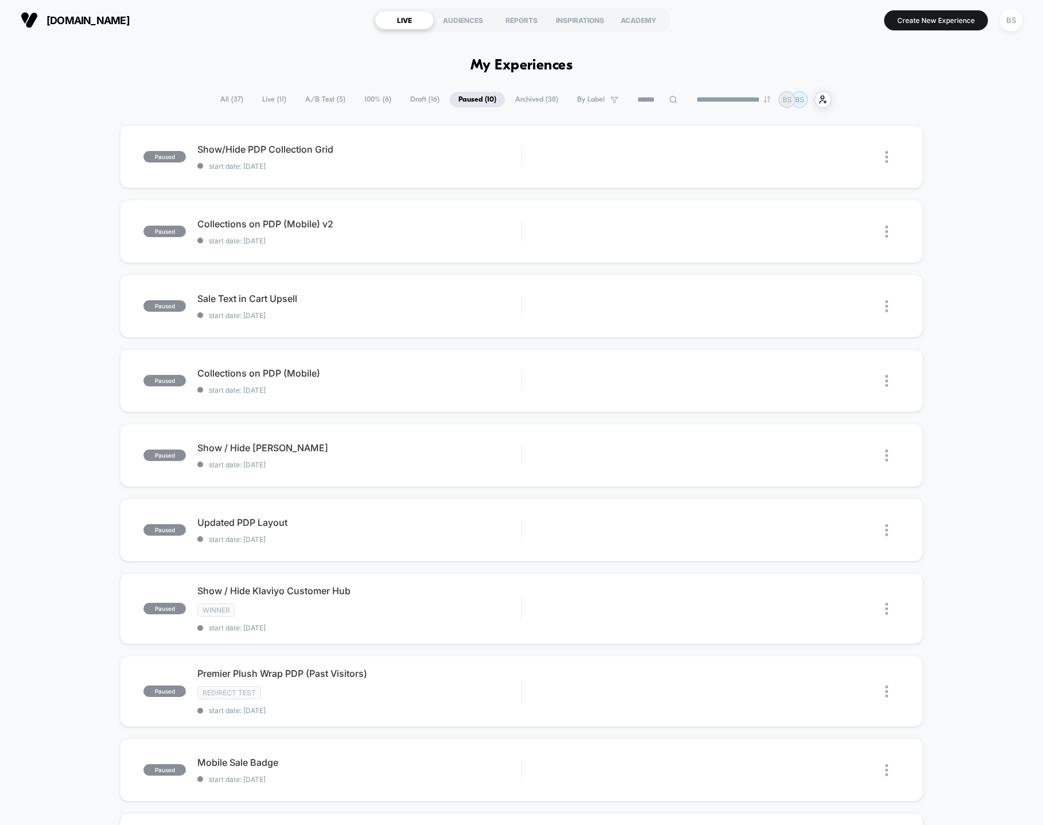
click at [309, 98] on span "A/B Test ( 5 )" at bounding box center [325, 99] width 57 height 15
